Goal: Task Accomplishment & Management: Manage account settings

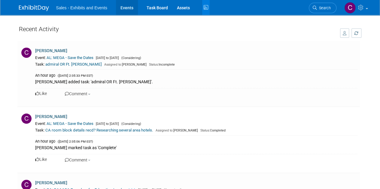
click at [130, 6] on link "Events" at bounding box center [127, 7] width 22 height 15
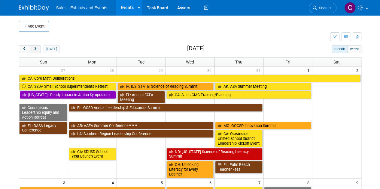
click at [33, 51] on span "next" at bounding box center [35, 49] width 5 height 4
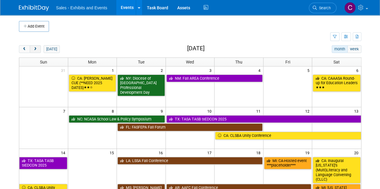
click at [33, 51] on span "next" at bounding box center [35, 49] width 5 height 4
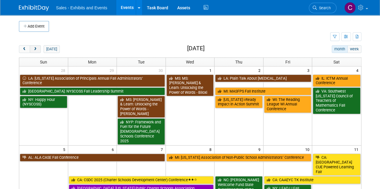
click at [38, 47] on button "next" at bounding box center [35, 49] width 11 height 8
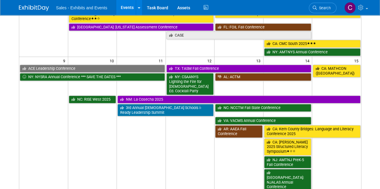
scroll to position [155, 0]
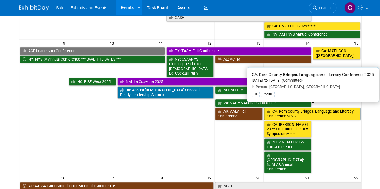
click at [333, 110] on link "CA: Kern County Bridges: Language and Literacy Conference 2025" at bounding box center [312, 114] width 96 height 12
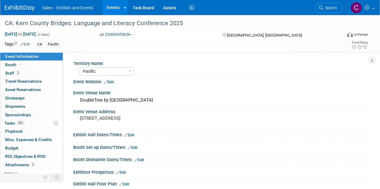
select select "Pacific"
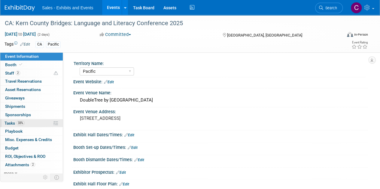
click at [8, 123] on span "Tasks 33%" at bounding box center [15, 123] width 20 height 5
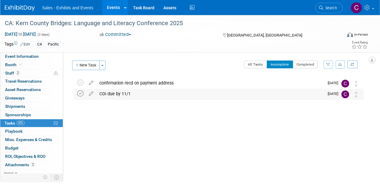
click at [80, 94] on icon at bounding box center [80, 94] width 6 height 6
click at [82, 80] on icon at bounding box center [80, 83] width 6 height 6
